Goal: Navigation & Orientation: Find specific page/section

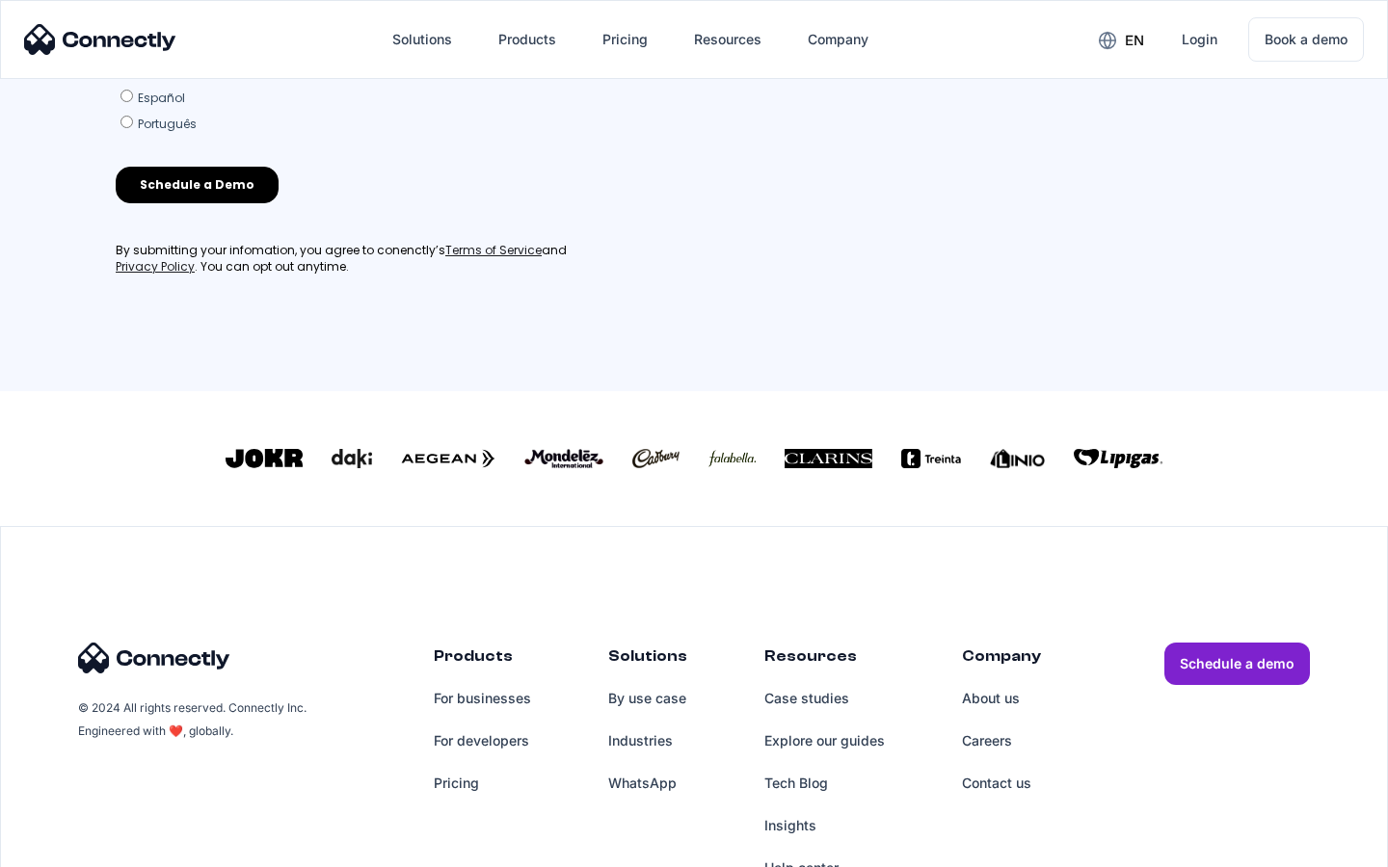
scroll to position [828, 0]
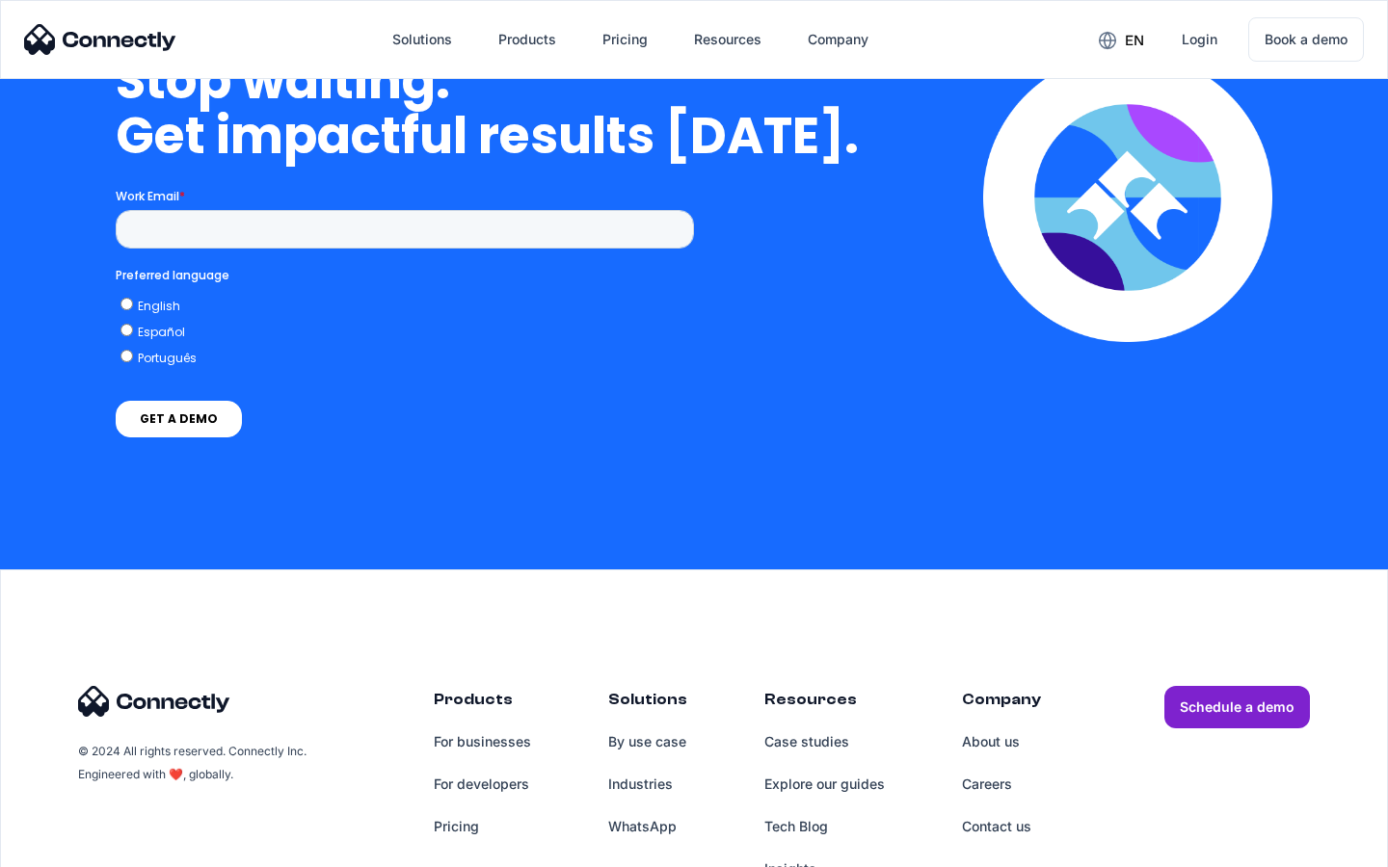
scroll to position [5603, 0]
